Goal: Task Accomplishment & Management: Manage account settings

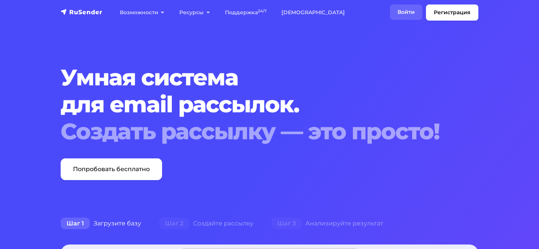
click at [404, 13] on link "Войти" at bounding box center [406, 11] width 32 height 15
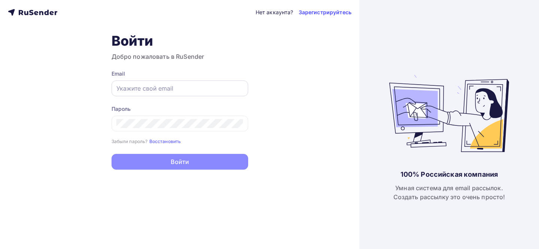
click at [224, 83] on div at bounding box center [179, 88] width 137 height 16
click at [189, 90] on input "text" at bounding box center [179, 88] width 127 height 9
type input "[EMAIL_ADDRESS][DOMAIN_NAME]"
click at [180, 129] on div at bounding box center [179, 124] width 137 height 16
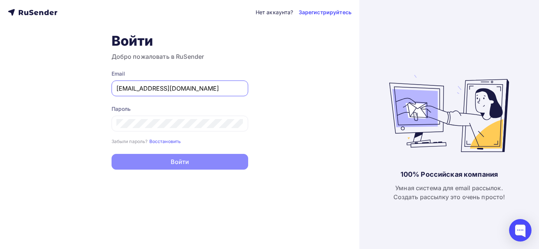
drag, startPoint x: 208, startPoint y: 88, endPoint x: 114, endPoint y: 87, distance: 93.2
click at [114, 87] on div "[EMAIL_ADDRESS][DOMAIN_NAME]" at bounding box center [179, 88] width 137 height 16
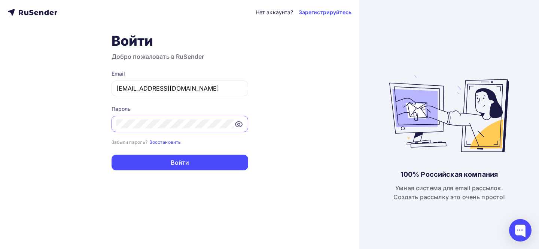
click at [168, 173] on div "Нет аккаунта? Зарегистрируйтесь Войти Добро пожаловать в RuSender Email [EMAIL_…" at bounding box center [179, 124] width 359 height 249
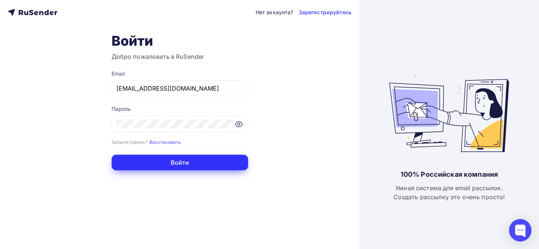
click at [168, 170] on button "Войти" at bounding box center [179, 163] width 137 height 16
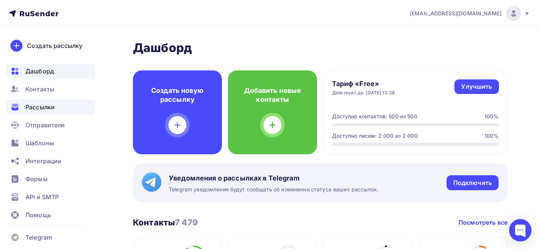
click at [73, 105] on div "Рассылки" at bounding box center [50, 107] width 89 height 15
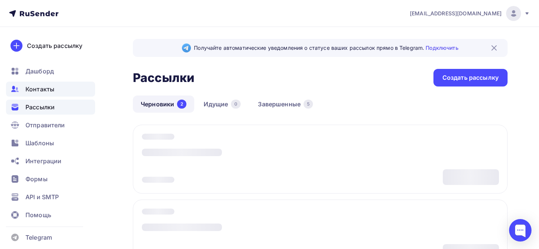
click at [67, 92] on div "Контакты" at bounding box center [50, 89] width 89 height 15
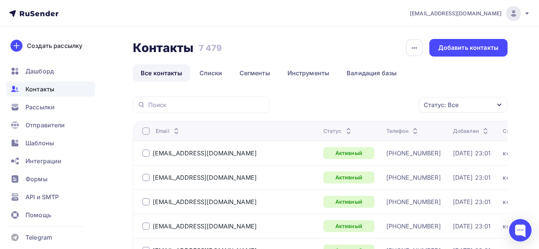
drag, startPoint x: 233, startPoint y: 47, endPoint x: 198, endPoint y: 46, distance: 34.4
click at [198, 46] on div "Контакты Контакты 7 479 7 479 История импорта Добавить контакты" at bounding box center [320, 48] width 375 height 18
copy h3 "7 479"
